Goal: Task Accomplishment & Management: Manage account settings

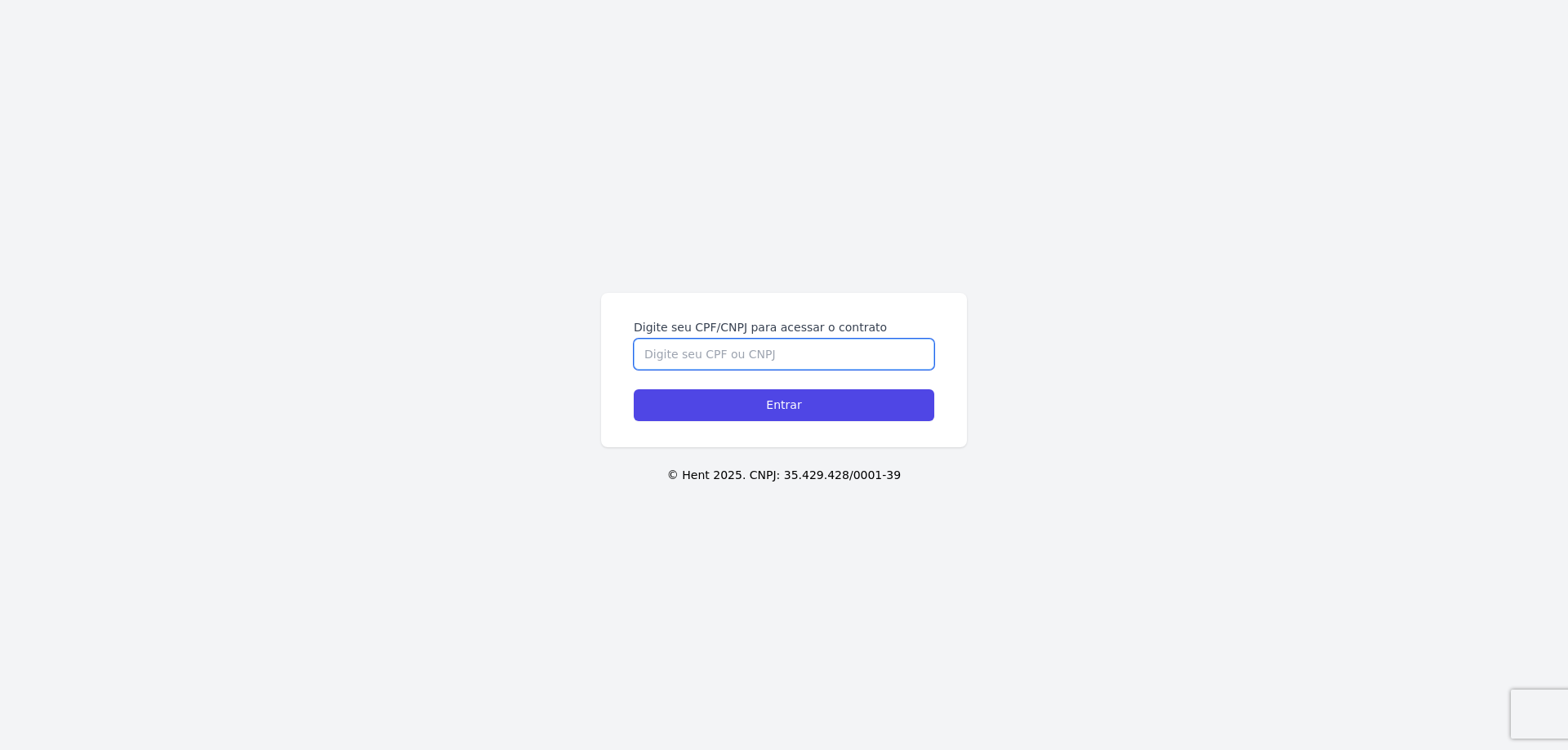
click at [722, 354] on input "Digite seu CPF/CNPJ para acessar o contrato" at bounding box center [784, 354] width 300 height 31
type input "42589794819"
click at [633, 389] on input "Entrar" at bounding box center [784, 404] width 300 height 31
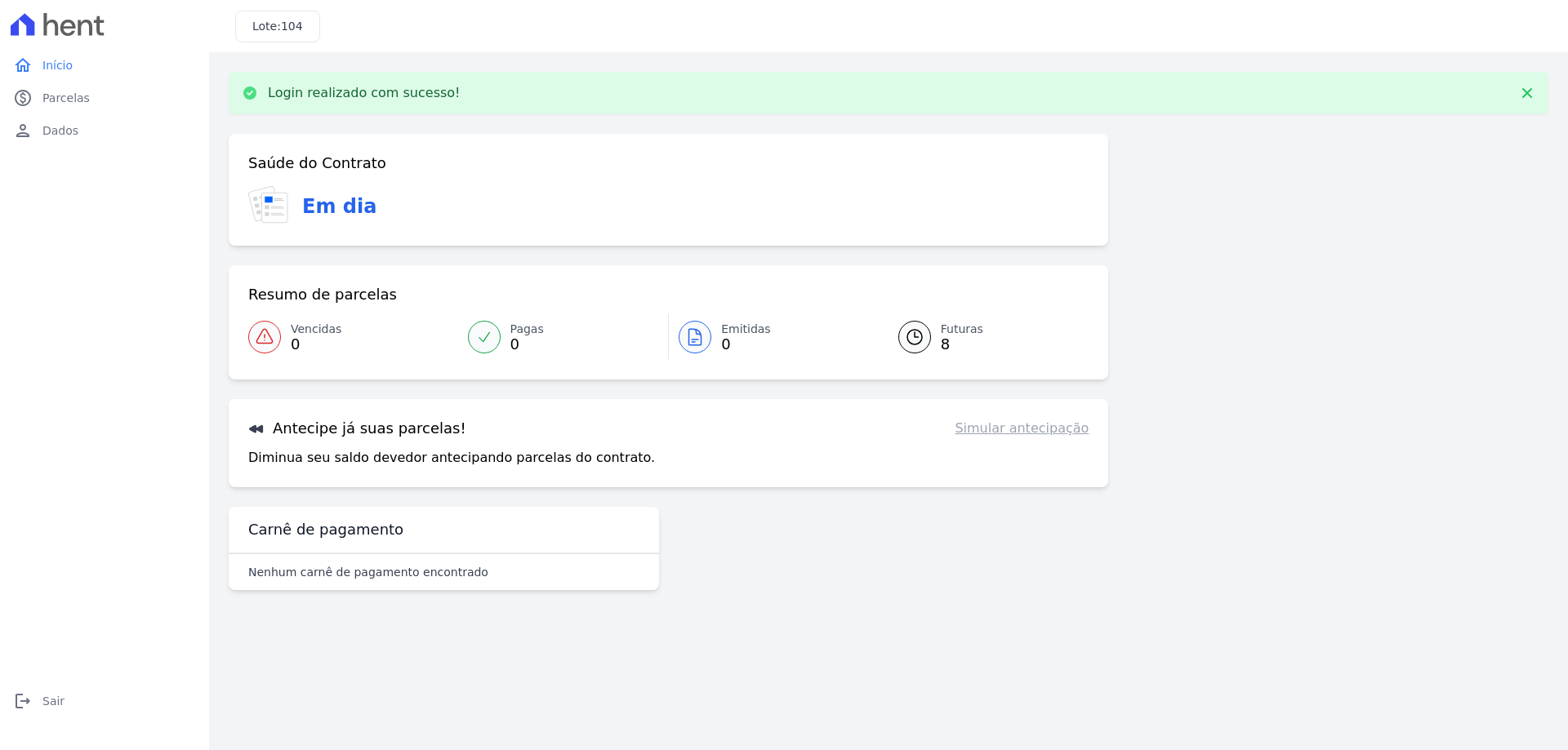
click at [1022, 431] on link "Simular antecipação" at bounding box center [1021, 428] width 134 height 20
click at [954, 342] on span "8" at bounding box center [961, 344] width 42 height 13
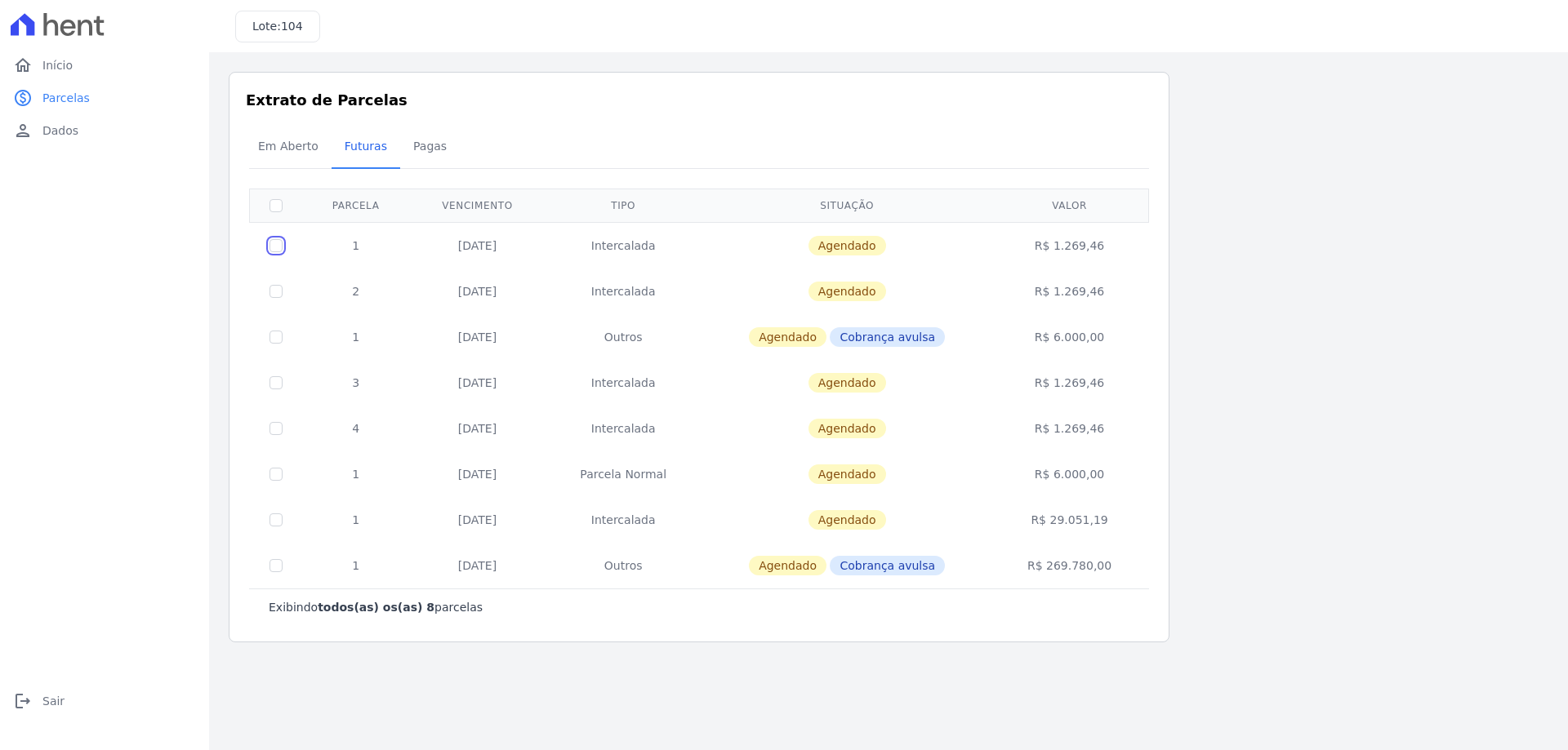
click at [275, 247] on input "checkbox" at bounding box center [276, 245] width 13 height 13
checkbox input "true"
drag, startPoint x: 444, startPoint y: 426, endPoint x: 523, endPoint y: 423, distance: 79.1
click at [522, 423] on td "[DATE]" at bounding box center [477, 428] width 137 height 46
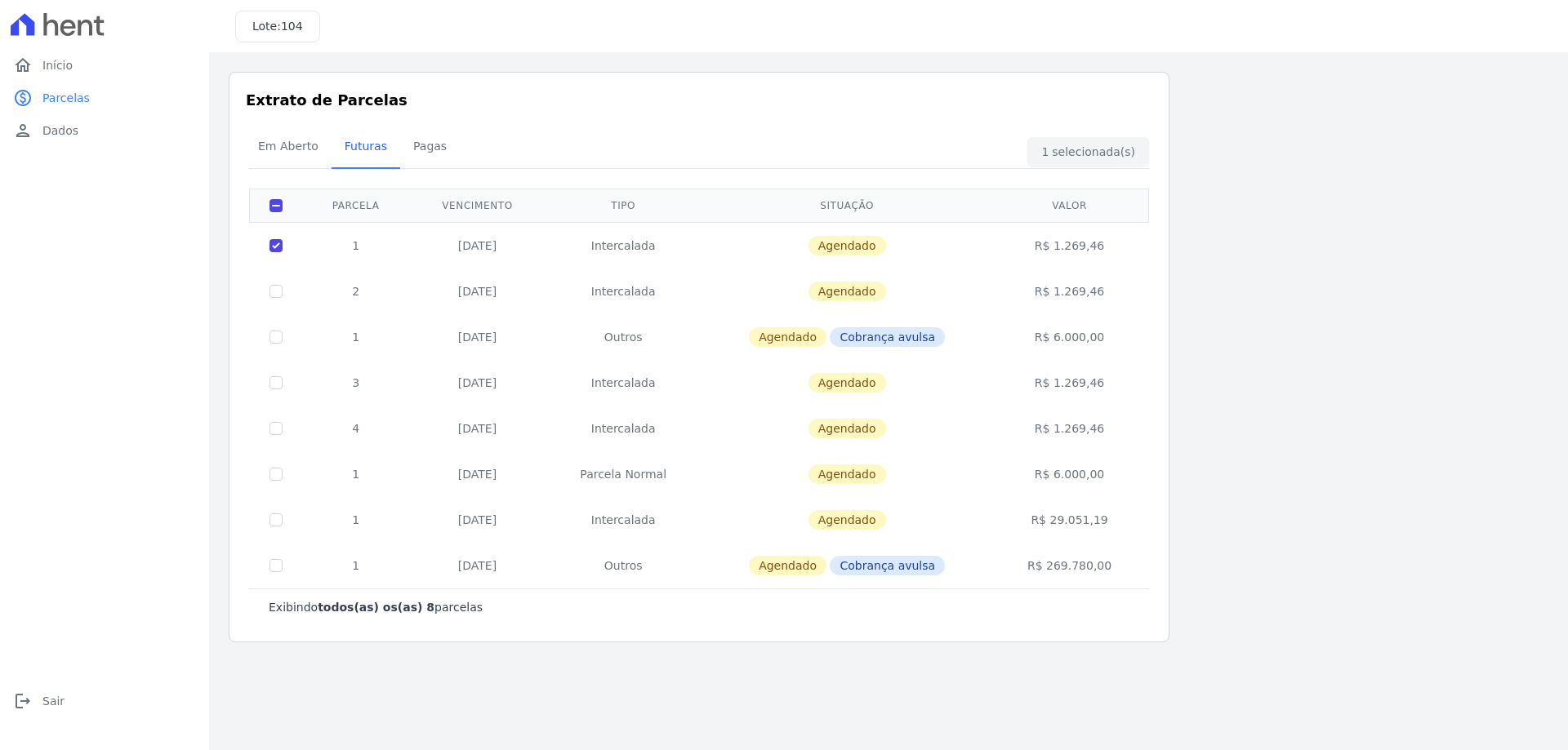
drag, startPoint x: 487, startPoint y: 384, endPoint x: 517, endPoint y: 384, distance: 30.0
click at [517, 384] on td "[DATE]" at bounding box center [477, 383] width 137 height 46
click at [274, 288] on input "checkbox" at bounding box center [276, 291] width 13 height 13
checkbox input "true"
click at [276, 384] on input "checkbox" at bounding box center [276, 383] width 13 height 13
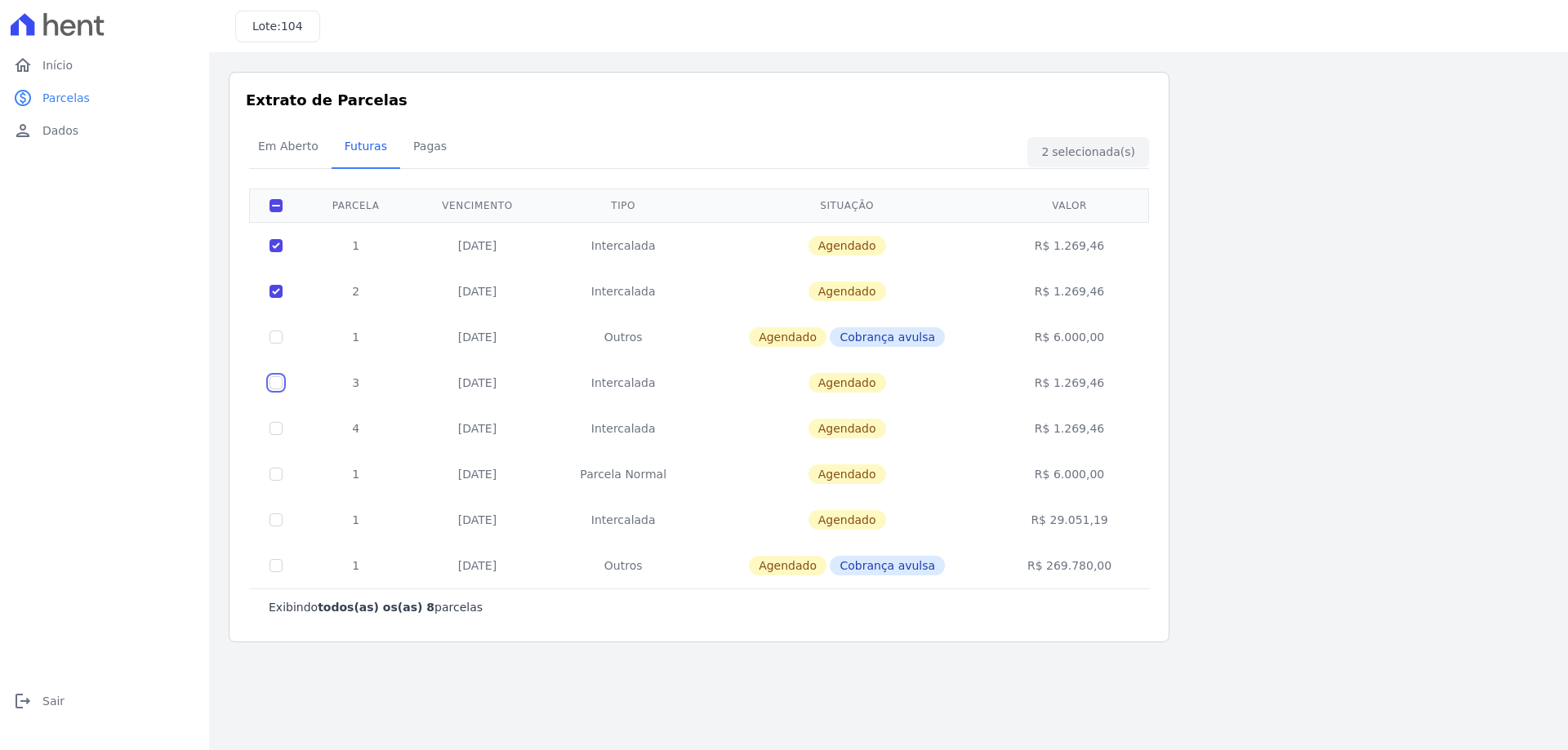
checkbox input "true"
click at [448, 386] on td "[DATE]" at bounding box center [477, 383] width 137 height 46
drag, startPoint x: 474, startPoint y: 379, endPoint x: 515, endPoint y: 382, distance: 41.1
click at [515, 382] on td "[DATE]" at bounding box center [477, 383] width 137 height 46
